Goal: Task Accomplishment & Management: Manage account settings

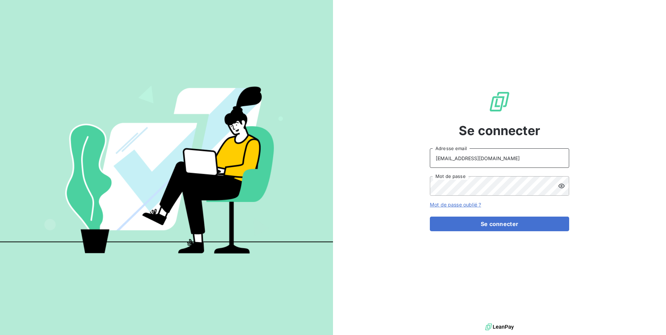
click at [348, 161] on input "[EMAIL_ADDRESS][DOMAIN_NAME]" at bounding box center [499, 157] width 139 height 19
drag, startPoint x: 519, startPoint y: 161, endPoint x: 369, endPoint y: 156, distance: 150.1
click at [348, 156] on div "Se connecter [EMAIL_ADDRESS][DOMAIN_NAME] Adresse email Mot de passe Mot de pas…" at bounding box center [499, 161] width 333 height 322
paste input "valliance-clients"
type input "[EMAIL_ADDRESS][DOMAIN_NAME]"
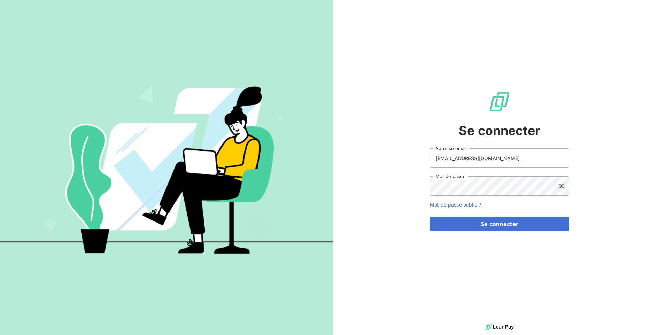
click at [348, 184] on icon at bounding box center [561, 186] width 6 height 5
click at [314, 167] on div "Se connecter [EMAIL_ADDRESS][DOMAIN_NAME] Adresse email Mot de passe Mot de pas…" at bounding box center [333, 167] width 666 height 335
click at [348, 229] on button "Se connecter" at bounding box center [499, 224] width 139 height 15
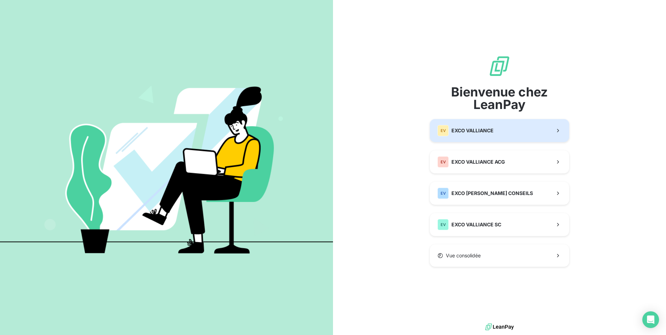
click at [348, 134] on div "EV EXCO VALLIANCE" at bounding box center [465, 130] width 56 height 11
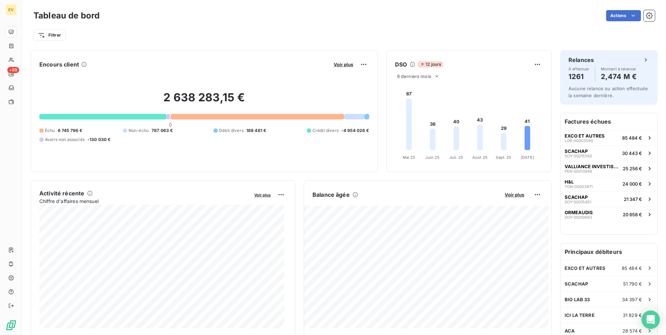
click at [348, 255] on icon "Open Intercom Messenger" at bounding box center [650, 319] width 8 height 9
